Goal: Navigation & Orientation: Understand site structure

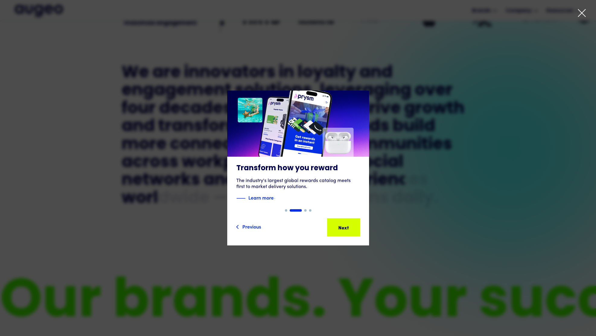
click at [578, 12] on icon at bounding box center [581, 12] width 9 height 9
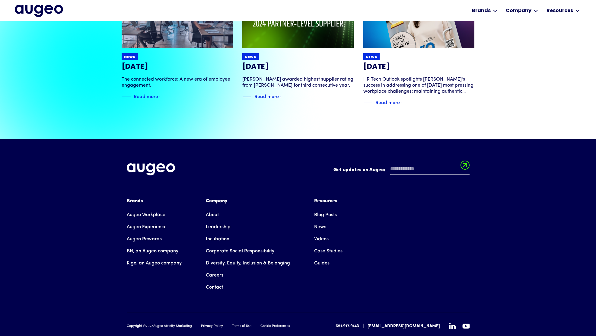
scroll to position [1384, 0]
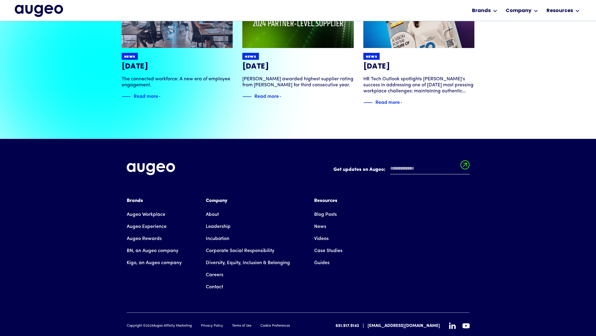
click at [219, 221] on link "Leadership" at bounding box center [218, 227] width 25 height 12
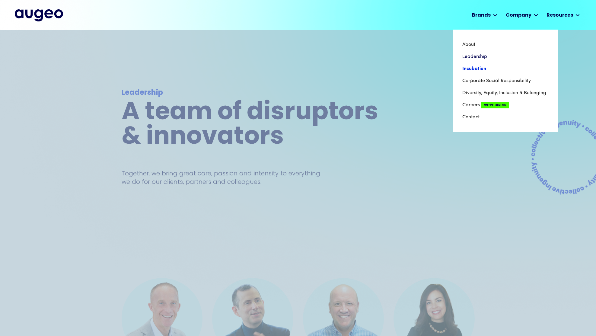
scroll to position [0, 0]
click at [473, 68] on link "Incubation" at bounding box center [505, 69] width 86 height 12
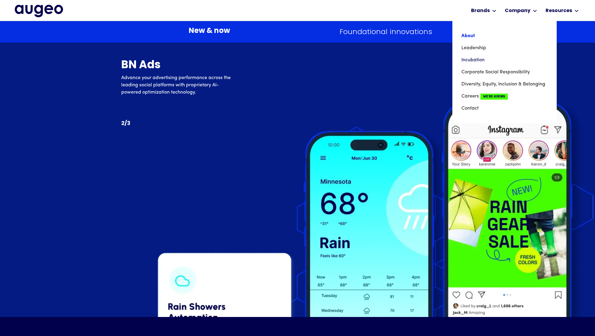
scroll to position [4722, 0]
click at [470, 36] on link "About" at bounding box center [505, 36] width 86 height 12
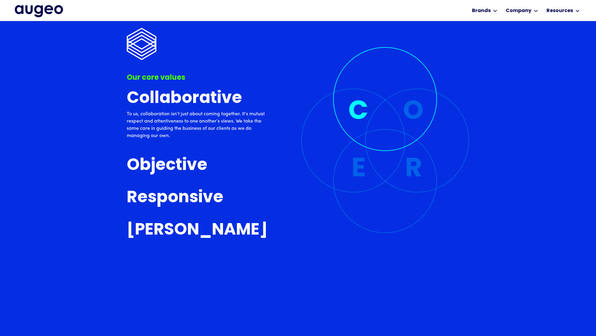
scroll to position [1532, 0]
